Goal: Navigation & Orientation: Find specific page/section

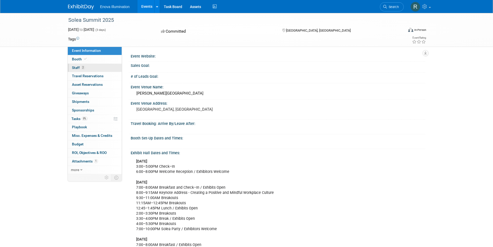
click at [76, 68] on span "Staff 2" at bounding box center [78, 68] width 13 height 4
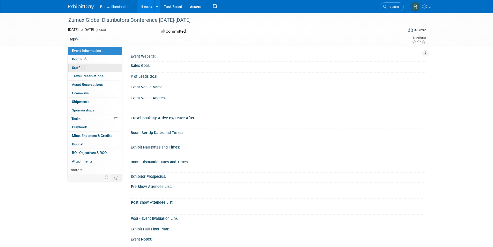
click at [78, 67] on span "Staff 1" at bounding box center [78, 68] width 13 height 4
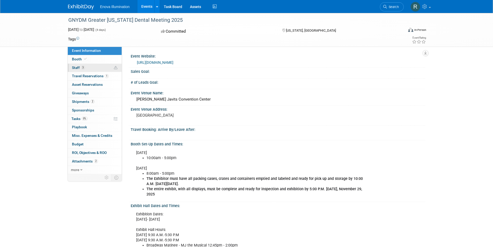
click at [76, 65] on link "3 Staff 3" at bounding box center [95, 68] width 54 height 8
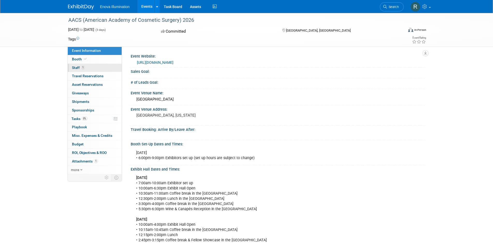
click at [79, 67] on span "Staff 1" at bounding box center [78, 68] width 13 height 4
